Goal: Transaction & Acquisition: Book appointment/travel/reservation

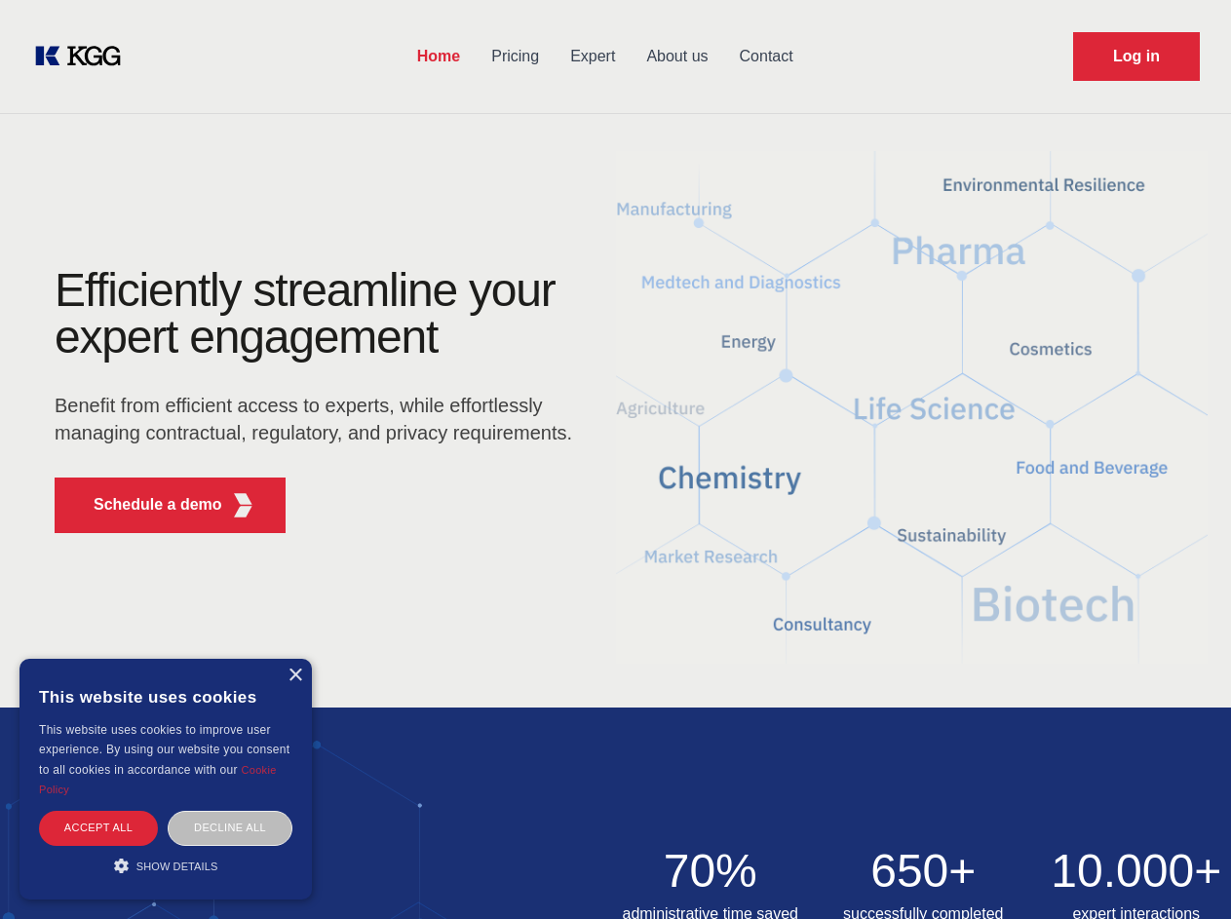
click at [615, 459] on div "Efficiently streamline your expert engagement Benefit from efficient access to …" at bounding box center [319, 408] width 592 height 282
click at [146, 505] on p "Schedule a demo" at bounding box center [158, 504] width 129 height 23
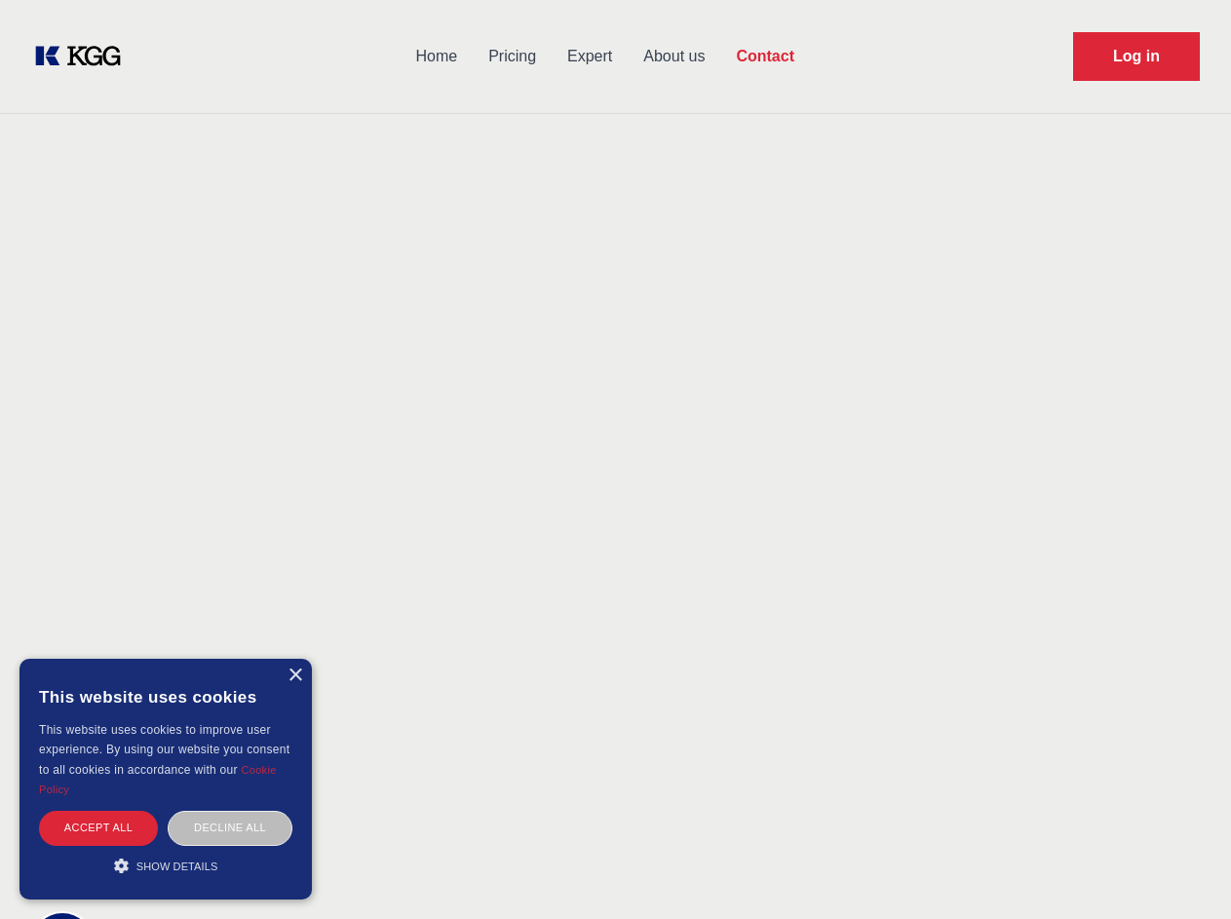
click at [294, 675] on div "× This website uses cookies This website uses cookies to improve user experienc…" at bounding box center [165, 779] width 292 height 241
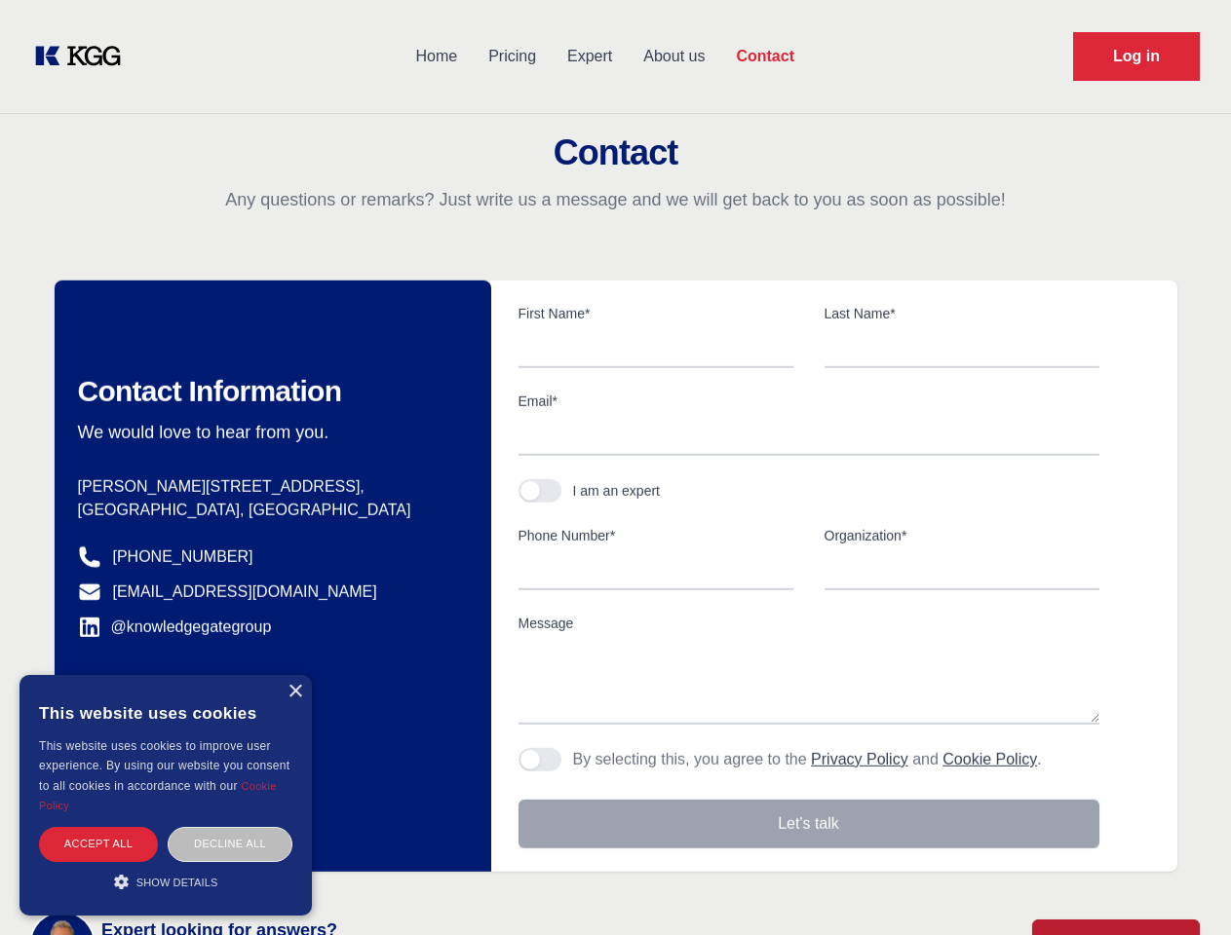
click at [98, 827] on div "Accept all" at bounding box center [98, 844] width 119 height 34
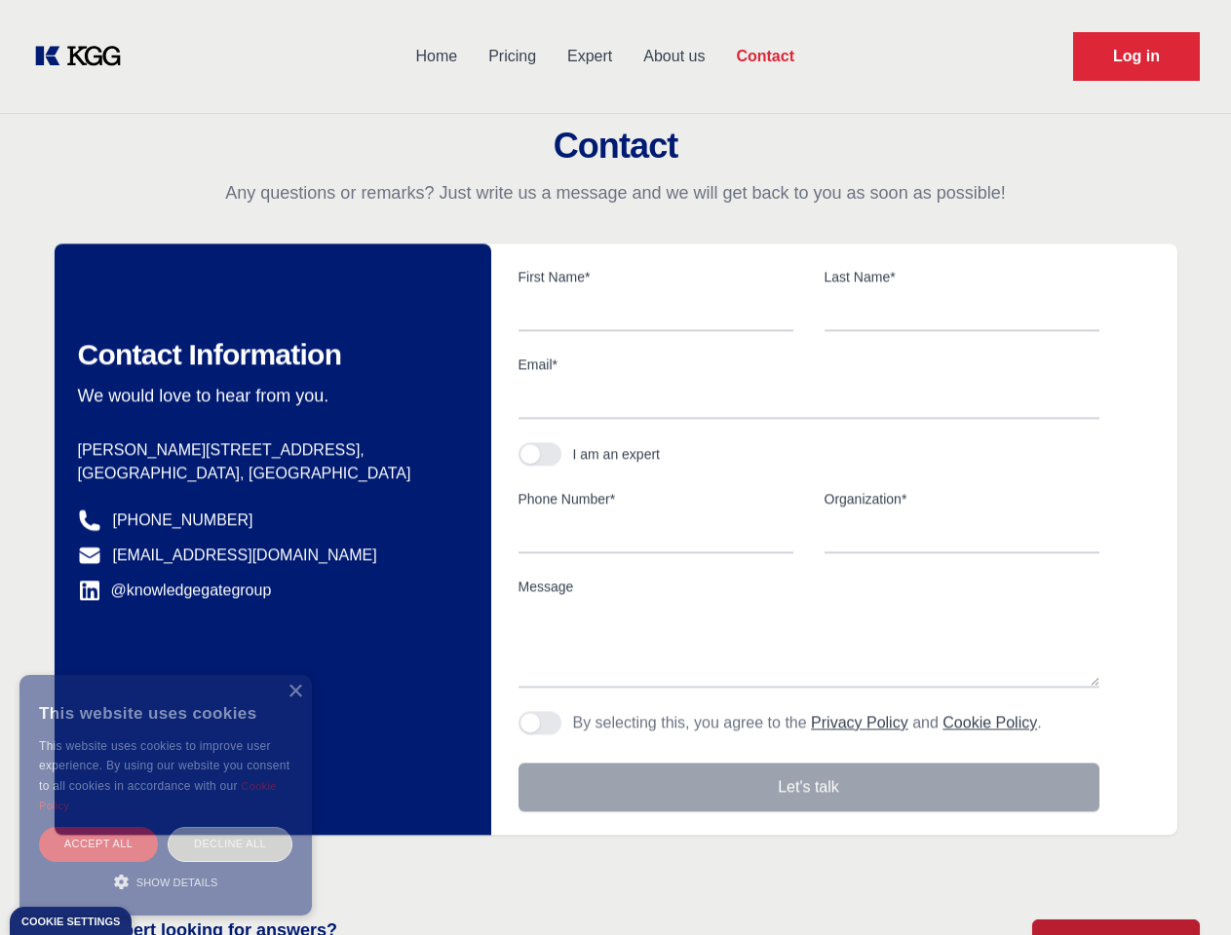
click at [230, 827] on div "Decline all" at bounding box center [230, 844] width 125 height 34
